Goal: Find specific page/section: Find specific page/section

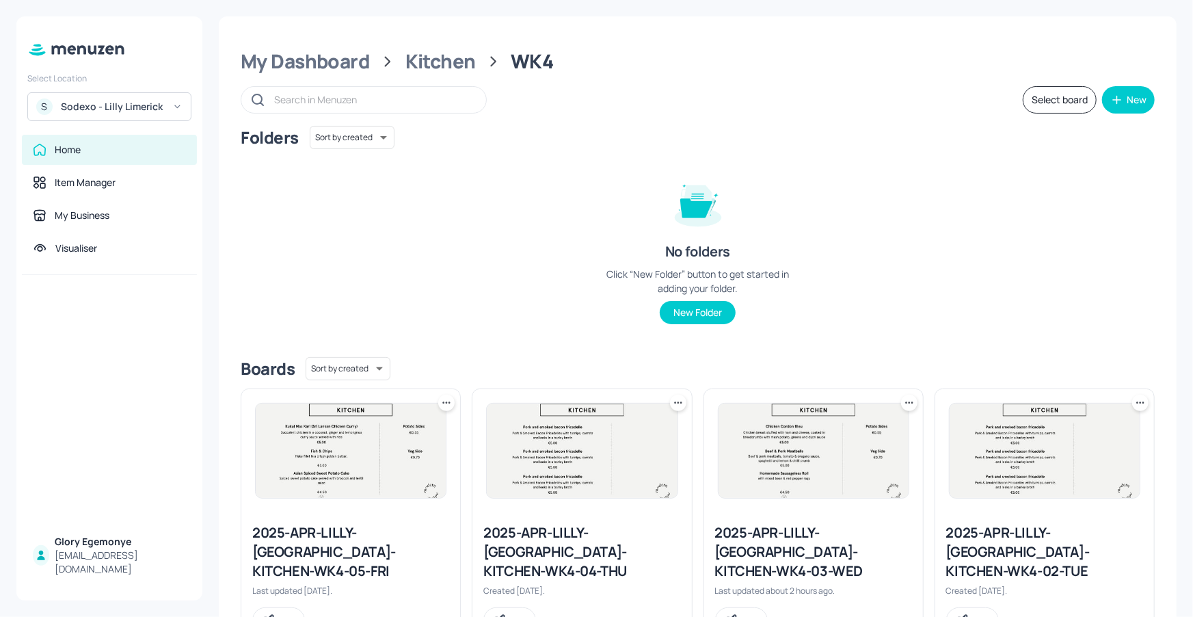
click at [121, 109] on div "Sodexo - Lilly Limerick" at bounding box center [112, 107] width 103 height 14
click at [344, 53] on div at bounding box center [596, 308] width 1193 height 617
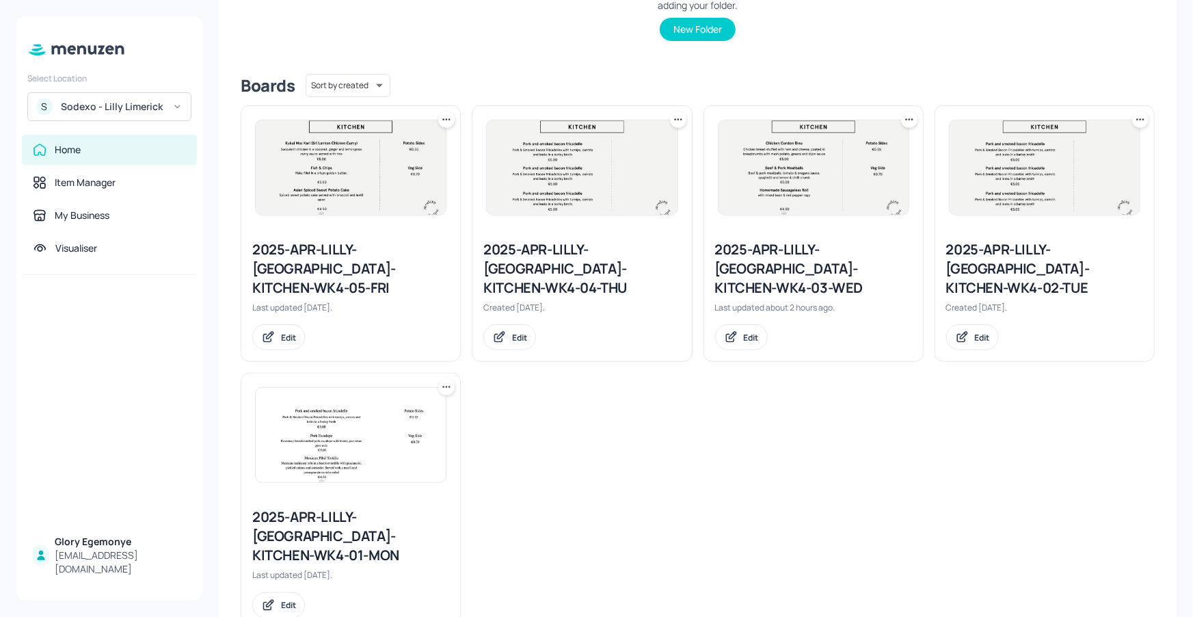
scroll to position [289, 0]
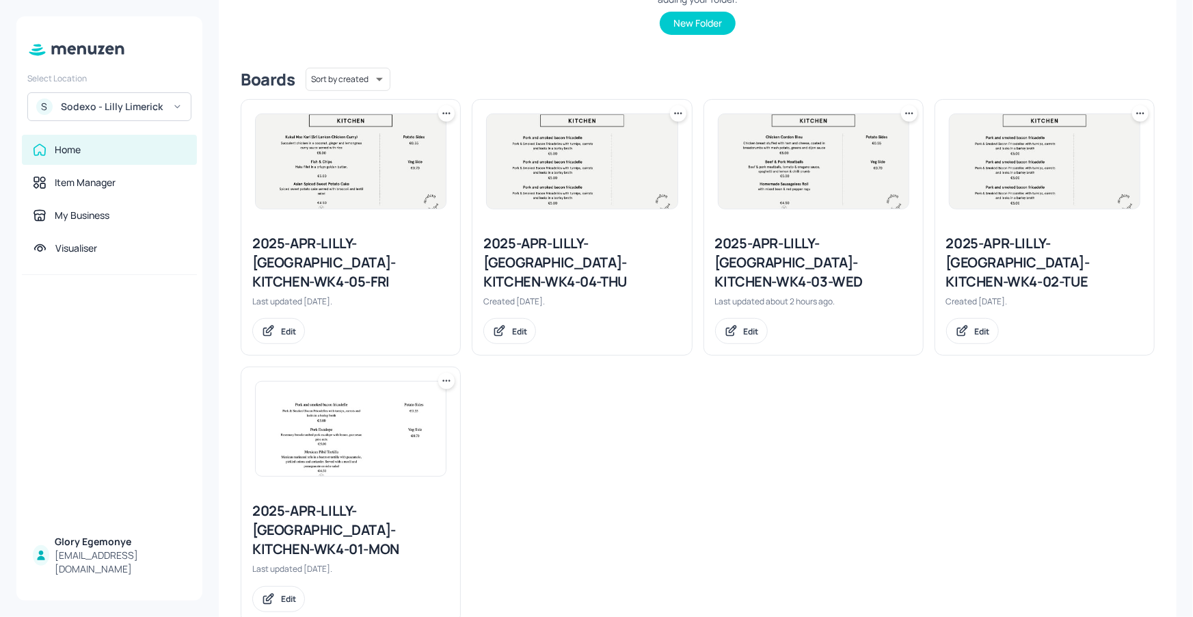
click at [345, 501] on div "2025-APR-LILLY-[GEOGRAPHIC_DATA]-KITCHEN-WK4-01-MON" at bounding box center [350, 529] width 197 height 57
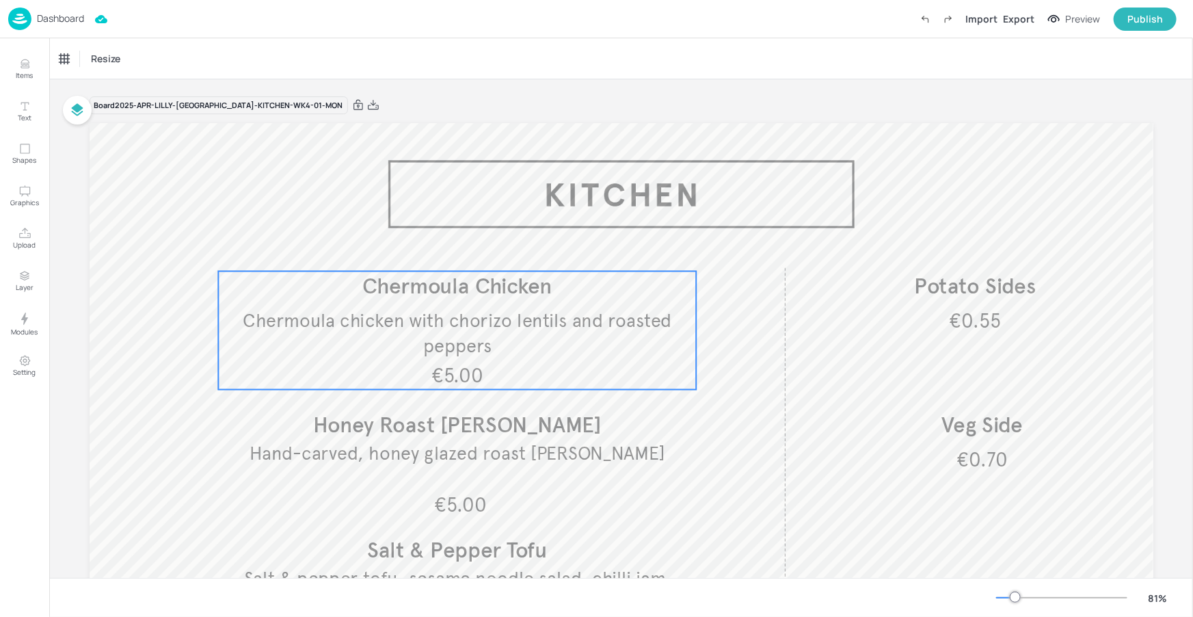
click at [379, 291] on span "Chermoula Chicken" at bounding box center [457, 286] width 190 height 27
click at [110, 53] on div "Chermoula Chicken" at bounding box center [97, 59] width 76 height 12
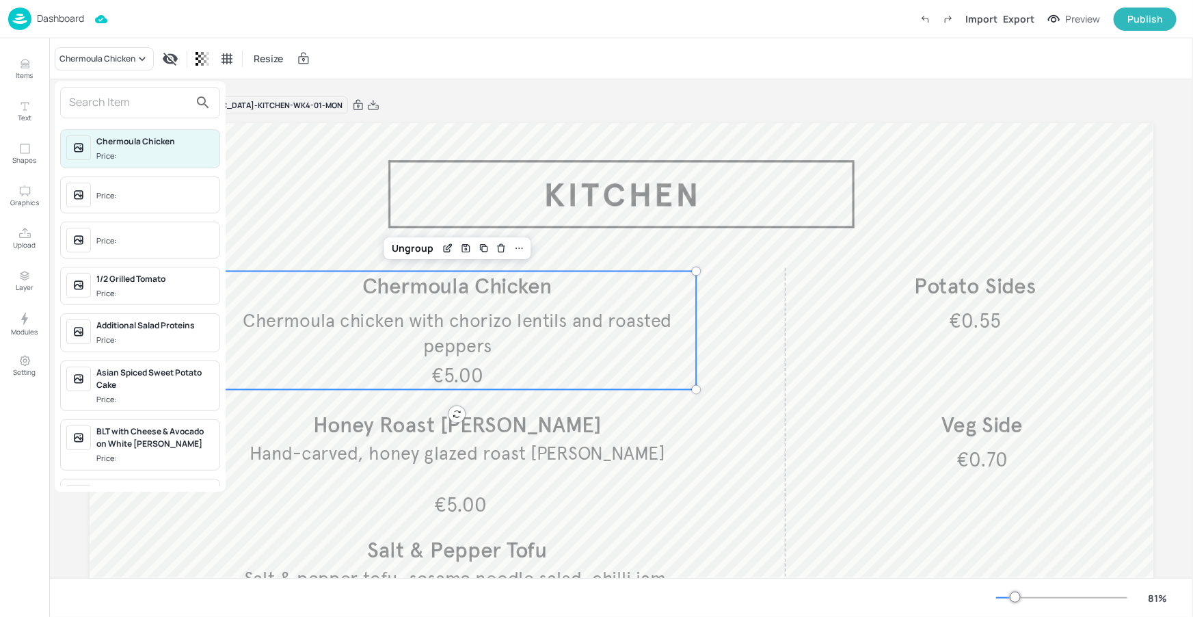
click at [159, 105] on input "text" at bounding box center [129, 103] width 120 height 22
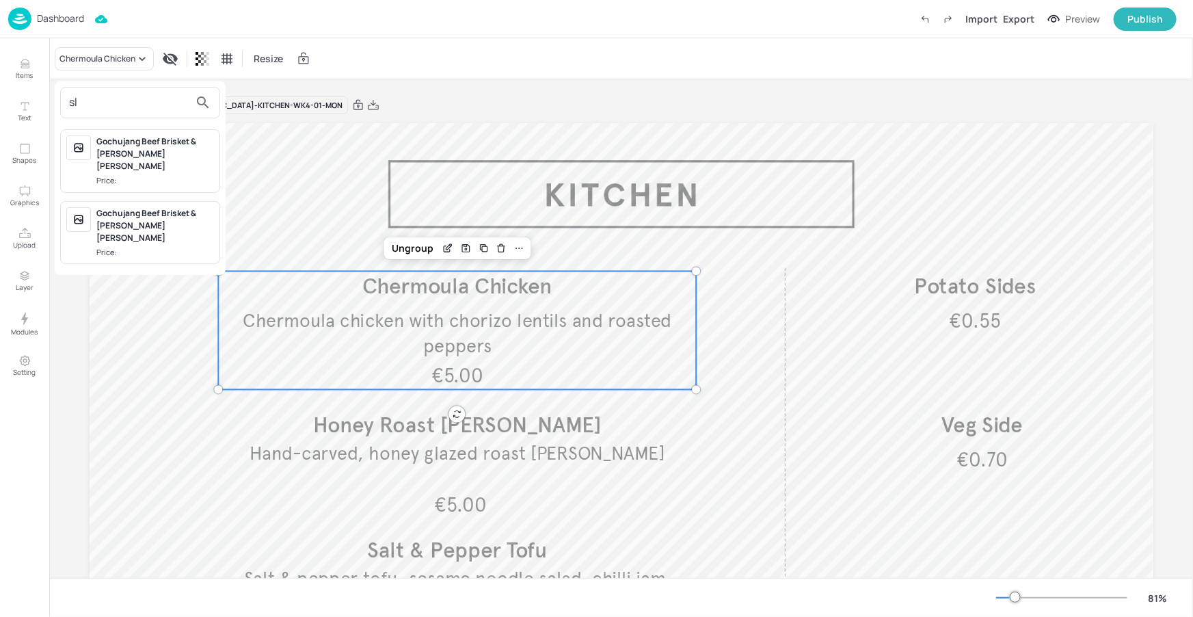
type input "s"
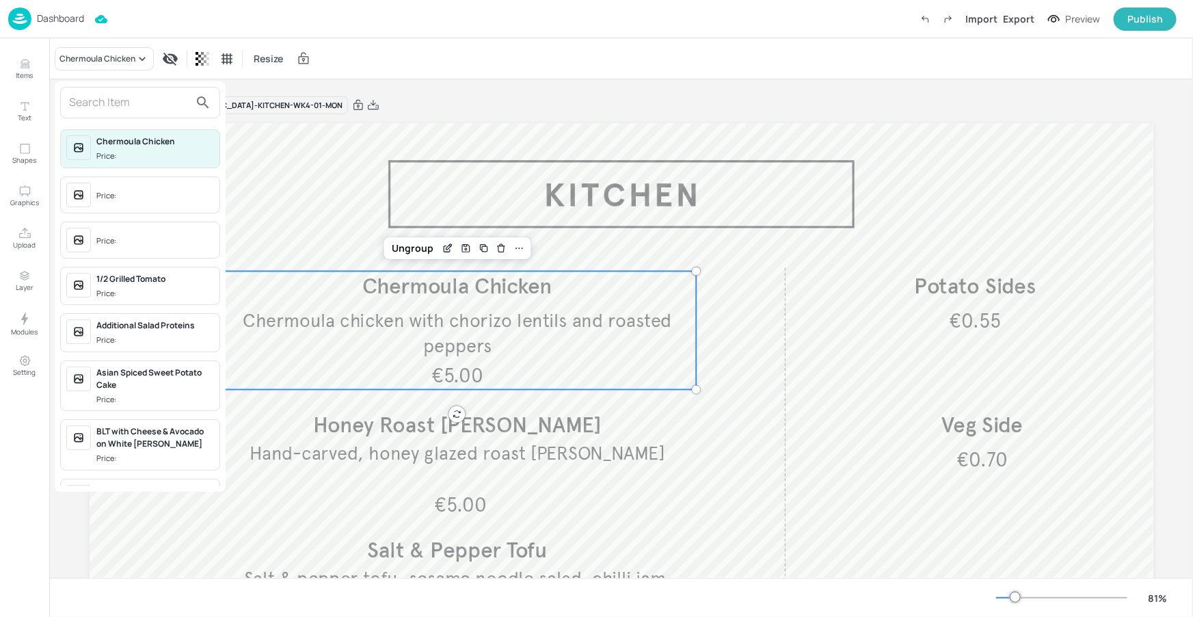
click at [429, 202] on div at bounding box center [596, 308] width 1193 height 617
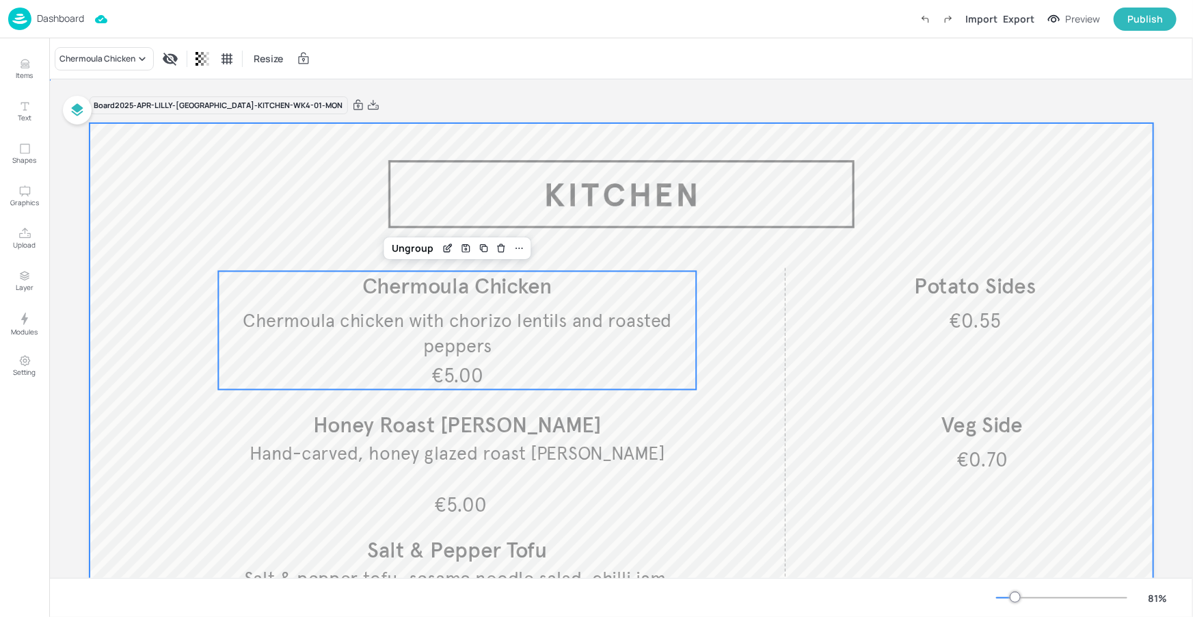
click at [634, 211] on div at bounding box center [622, 422] width 1064 height 598
